Goal: Check status: Check status

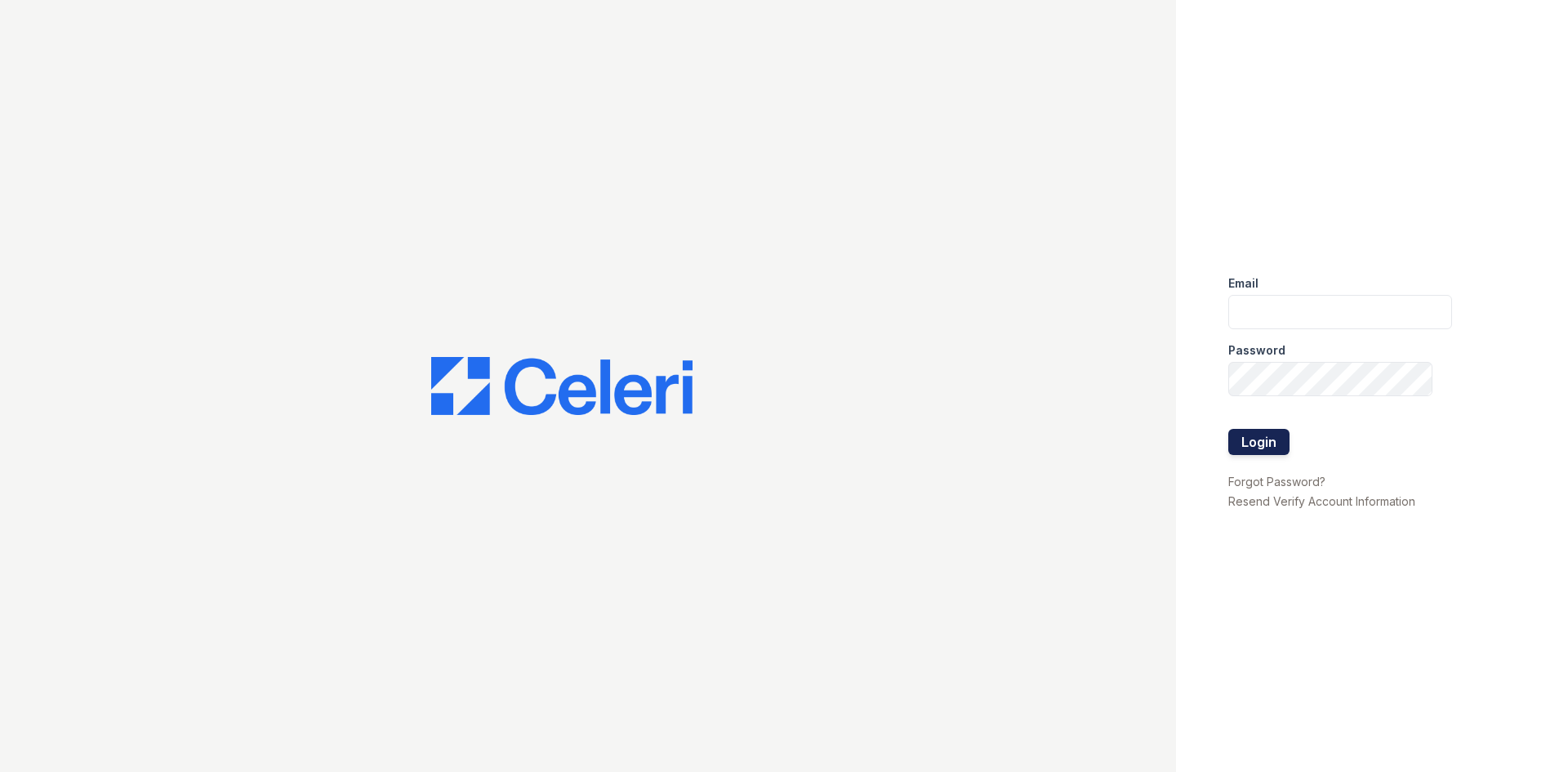
type input "[PERSON_NAME][EMAIL_ADDRESS][PERSON_NAME][DOMAIN_NAME]"
click at [1276, 430] on button "Login" at bounding box center [1259, 442] width 61 height 26
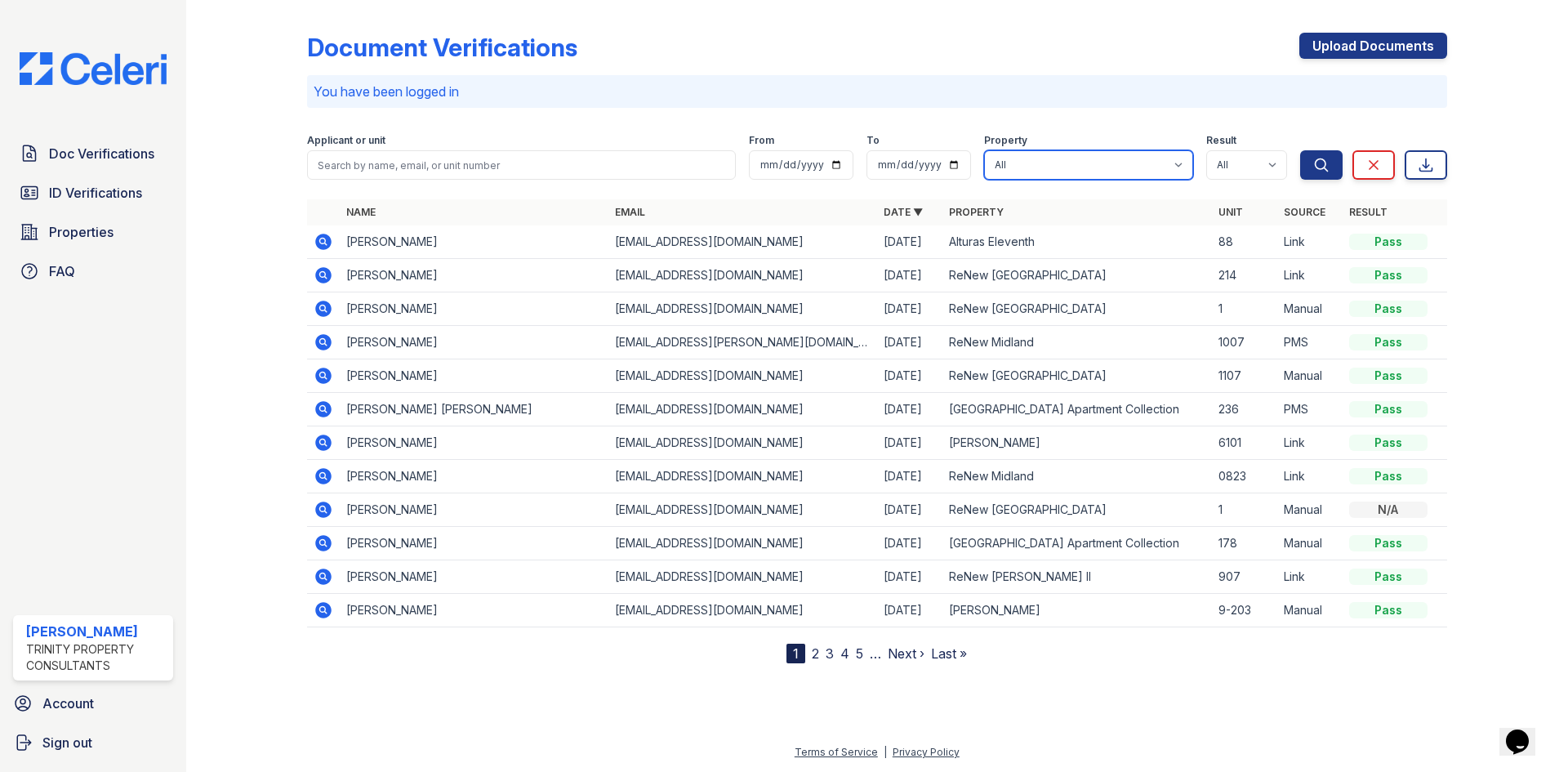
click at [1046, 164] on select "All Alturas Andrews Alturas Eleventh Alturas Penbrook ReNew Andrews Apartment C…" at bounding box center [1089, 165] width 209 height 29
select select "70"
click at [984, 150] on select "All Alturas Andrews Alturas Eleventh Alturas Penbrook ReNew Andrews Apartment C…" at bounding box center [1089, 165] width 209 height 29
click at [116, 202] on span "ID Verifications" at bounding box center [96, 192] width 93 height 20
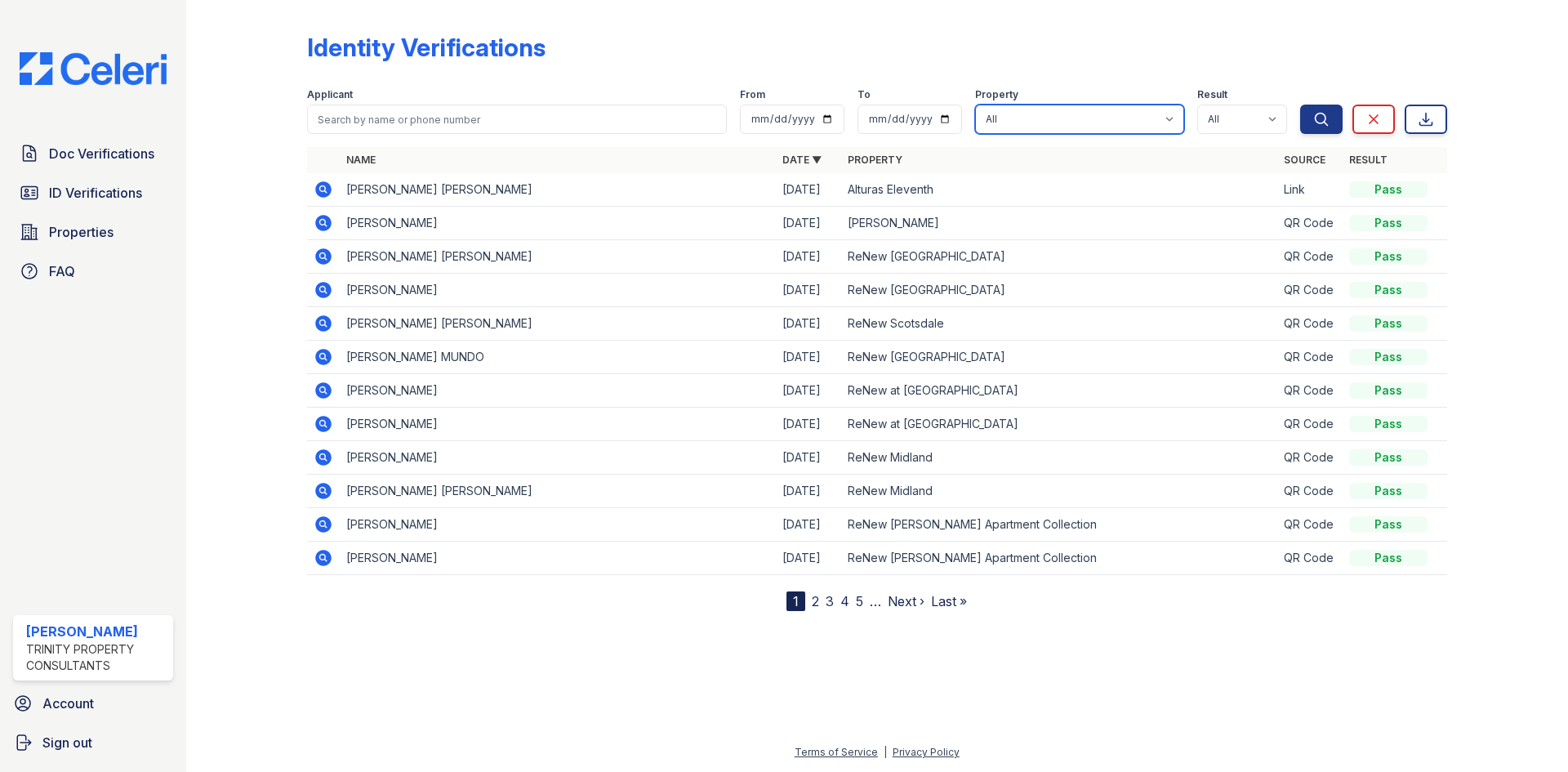
click at [1100, 124] on select "All Alturas Andrews Alturas Eleventh Alturas Penbrook ReNew Andrews Apartment C…" at bounding box center [1079, 119] width 209 height 29
select select "70"
click at [977, 104] on select "All Alturas Andrews Alturas Eleventh Alturas Penbrook ReNew Andrews Apartment C…" at bounding box center [1079, 119] width 209 height 29
click at [1303, 128] on button "Search" at bounding box center [1321, 119] width 42 height 29
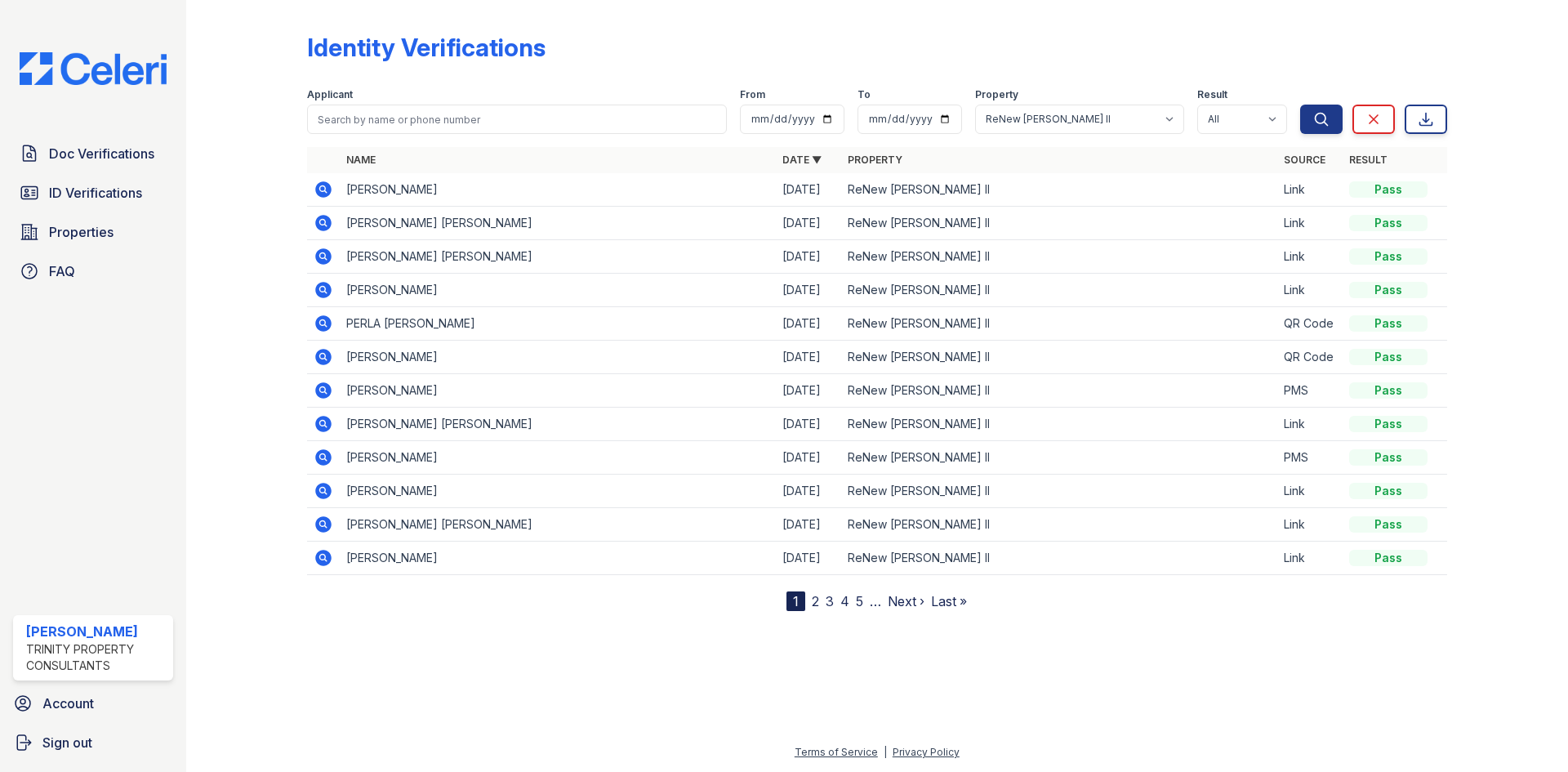
click at [817, 603] on link "2" at bounding box center [815, 601] width 8 height 16
click at [825, 605] on link "1" at bounding box center [826, 601] width 6 height 16
click at [1066, 111] on select "All Alturas Andrews Alturas Eleventh Alturas Penbrook ReNew Andrews Apartment C…" at bounding box center [1079, 119] width 209 height 29
select select "71"
click at [977, 104] on select "All Alturas Andrews Alturas Eleventh Alturas Penbrook ReNew Andrews Apartment C…" at bounding box center [1079, 119] width 209 height 29
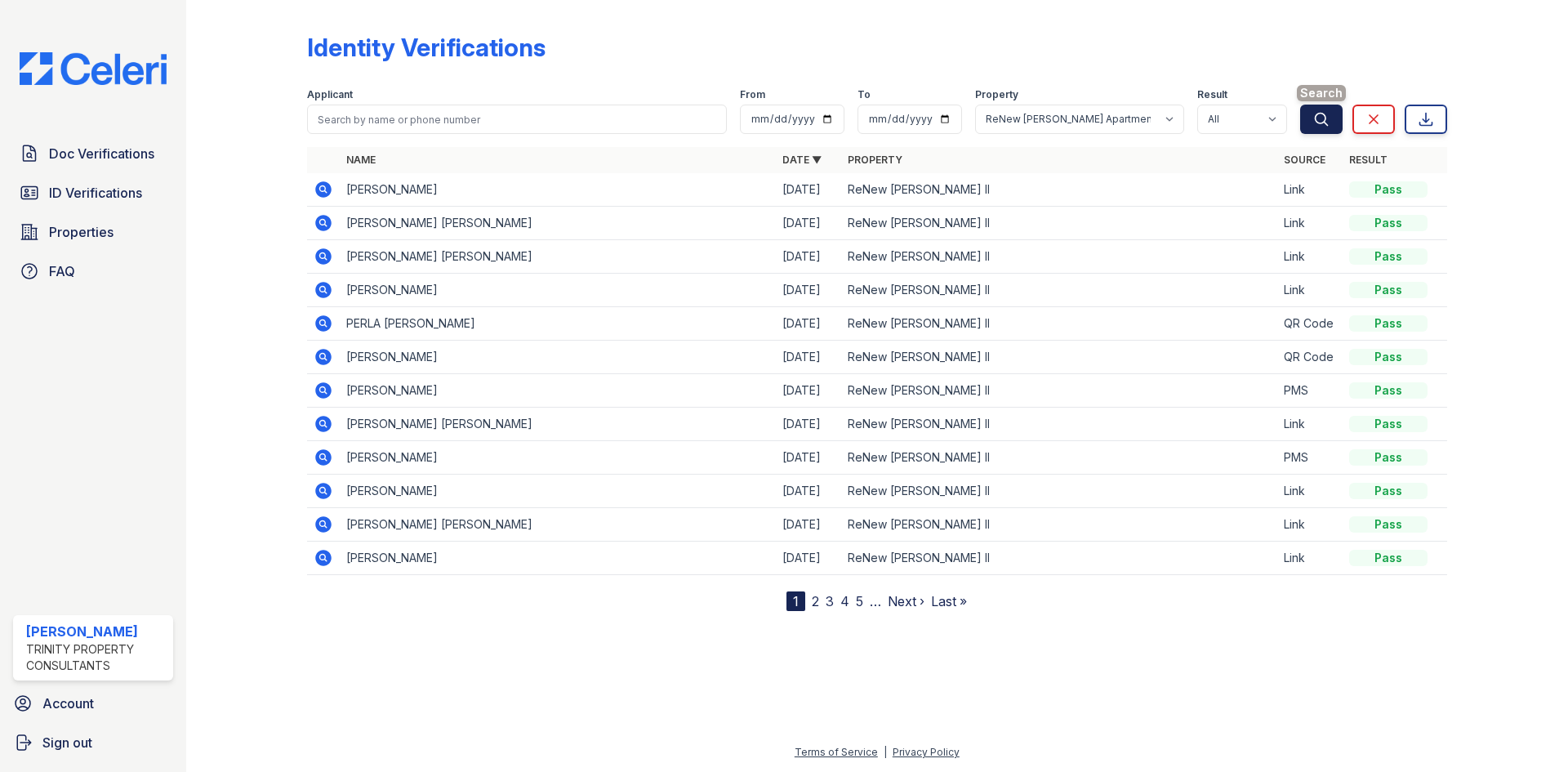
click at [1337, 116] on button "Search" at bounding box center [1321, 119] width 42 height 29
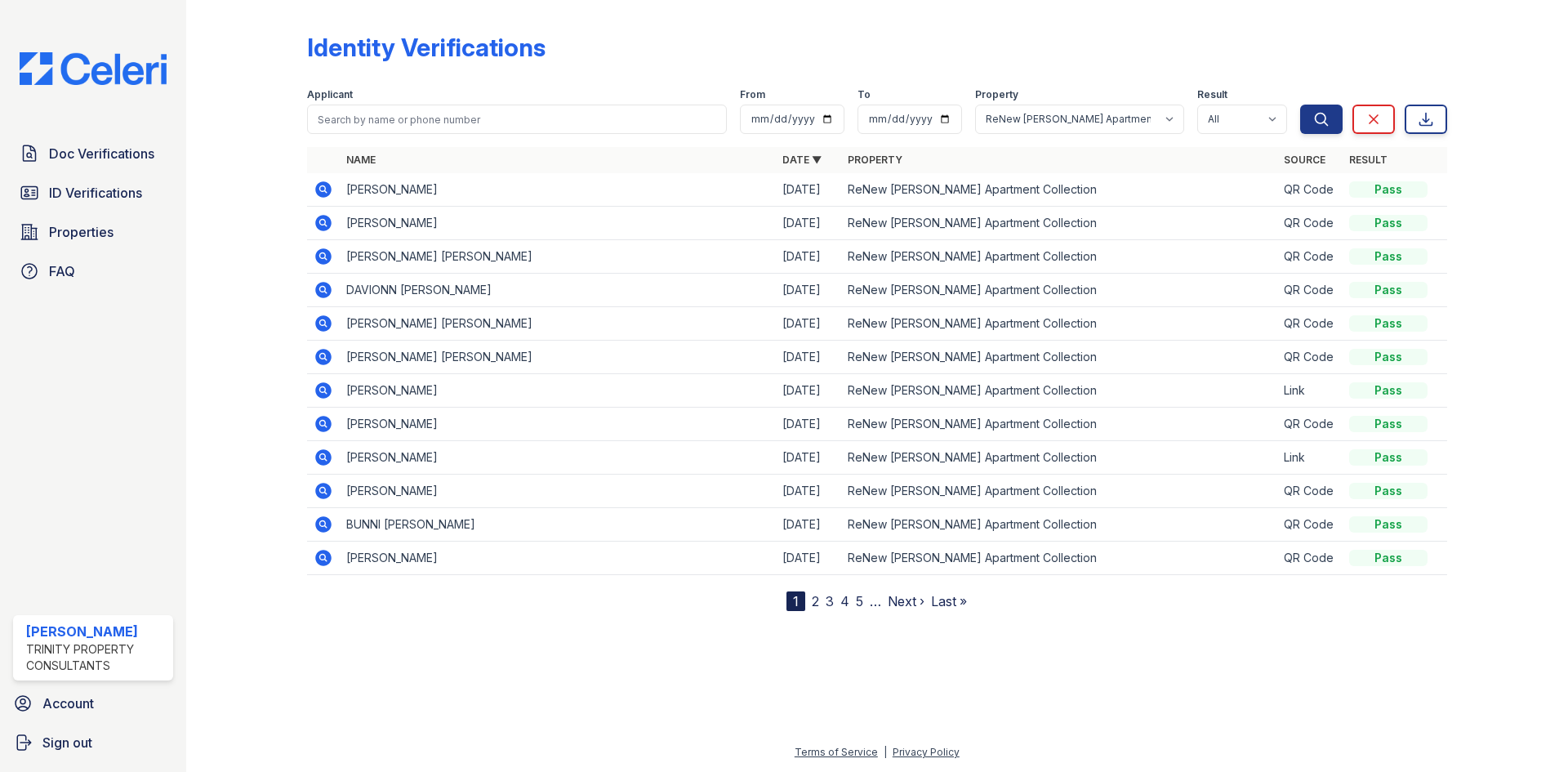
click at [815, 599] on link "2" at bounding box center [815, 601] width 8 height 16
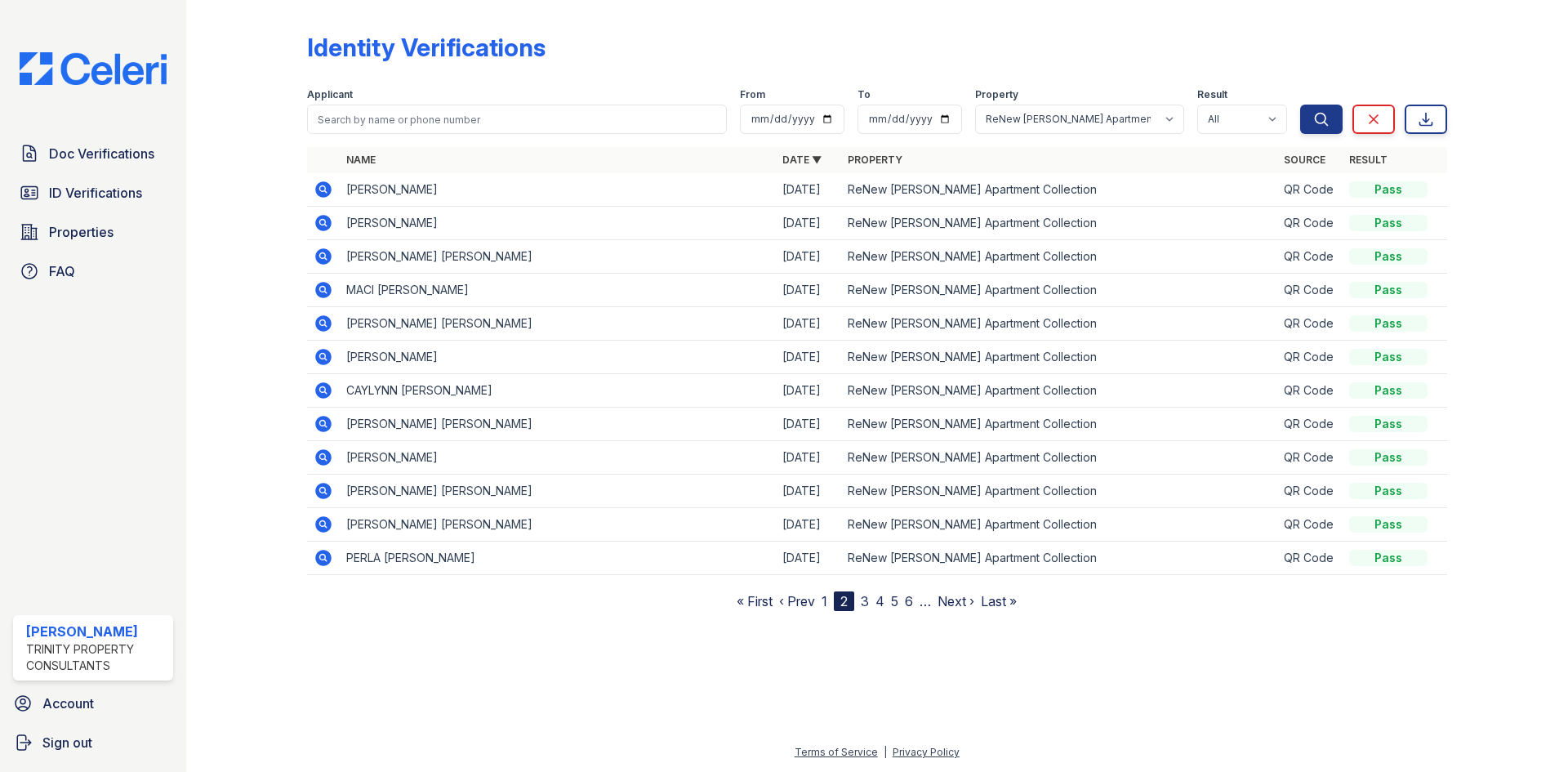
click at [526, 686] on div at bounding box center [877, 690] width 1330 height 105
click at [101, 197] on span "ID Verifications" at bounding box center [96, 192] width 93 height 20
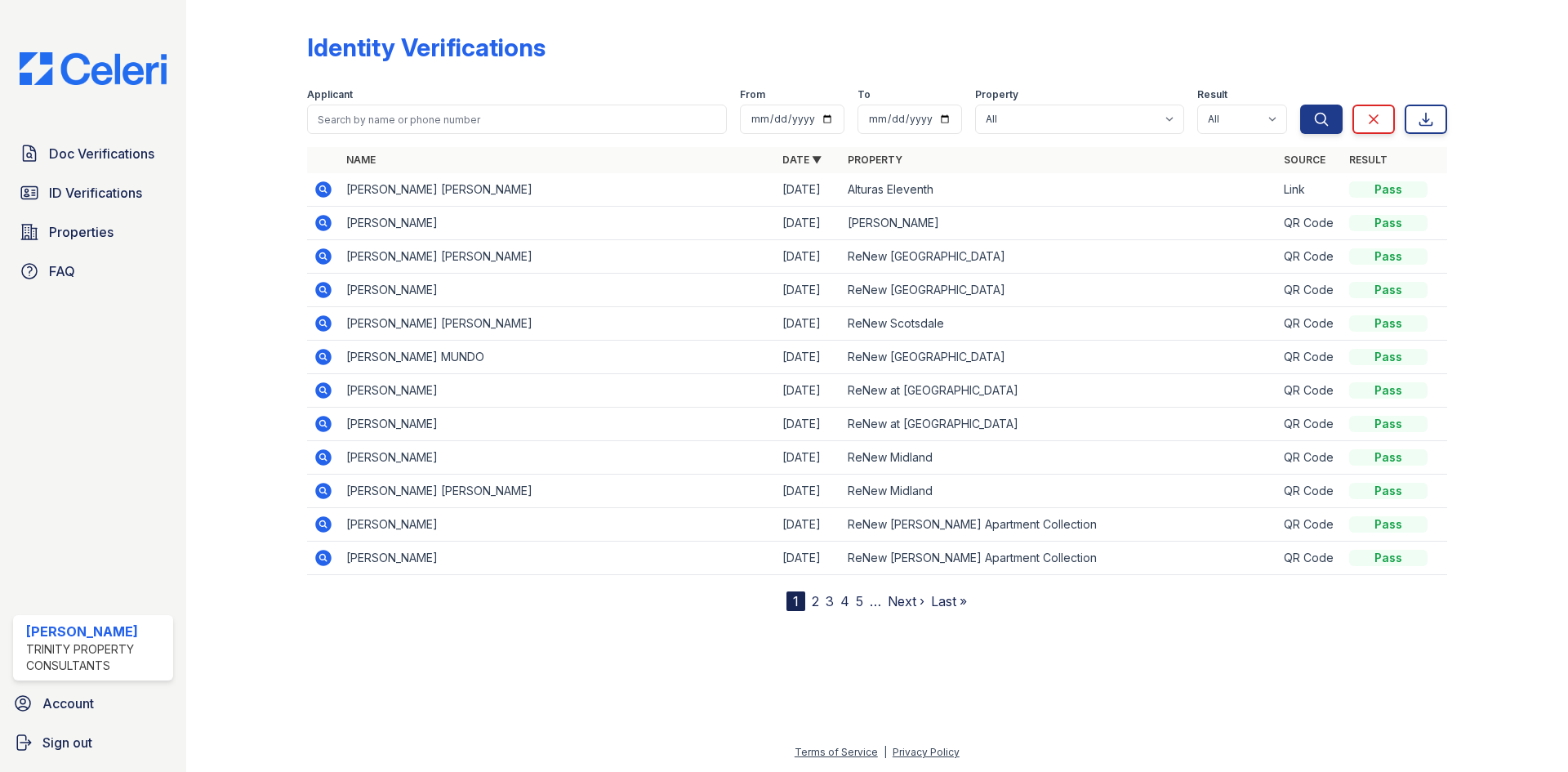
click at [107, 167] on link "Doc Verifications" at bounding box center [93, 154] width 160 height 33
